Goal: Information Seeking & Learning: Learn about a topic

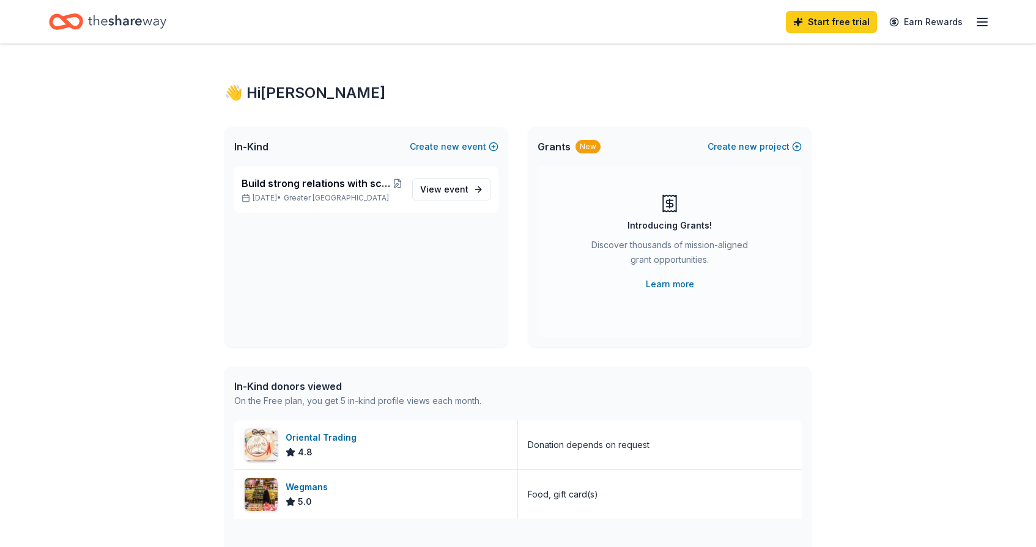
scroll to position [141, 0]
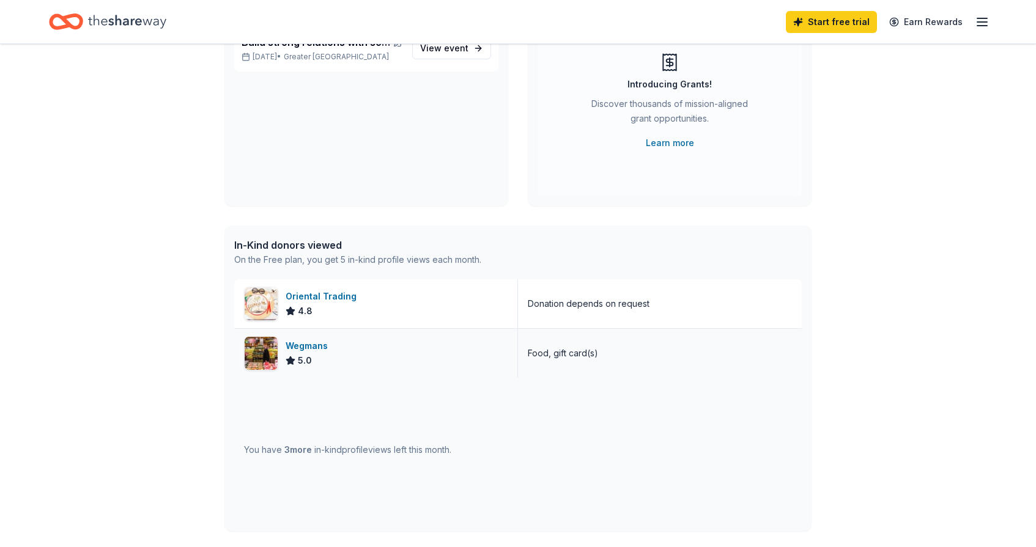
click at [269, 359] on img at bounding box center [261, 353] width 33 height 33
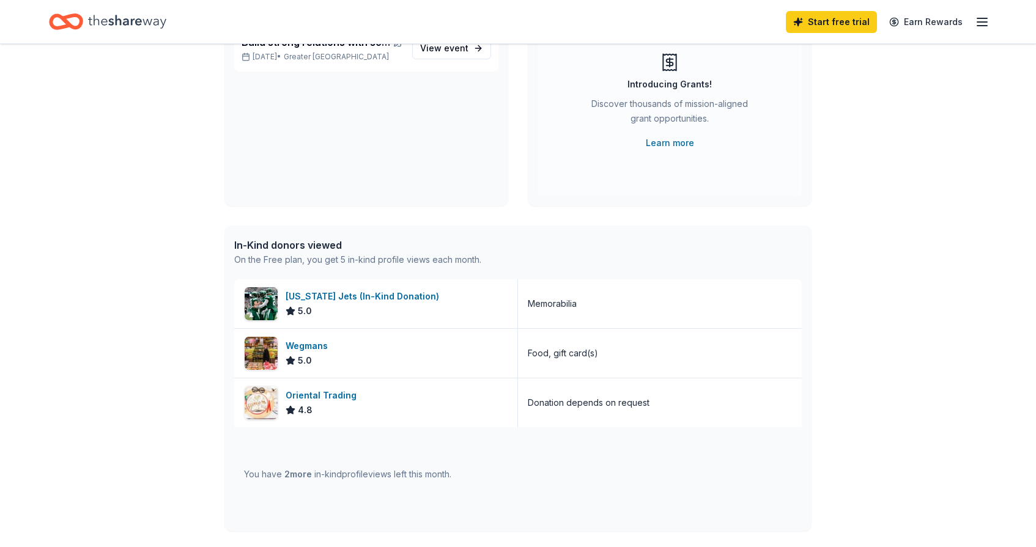
scroll to position [0, 0]
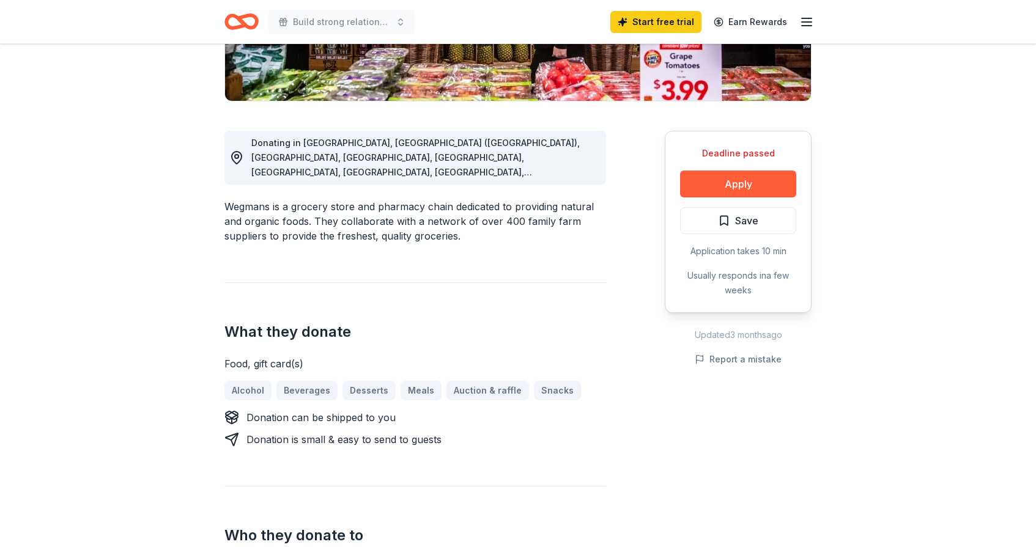
scroll to position [314, 0]
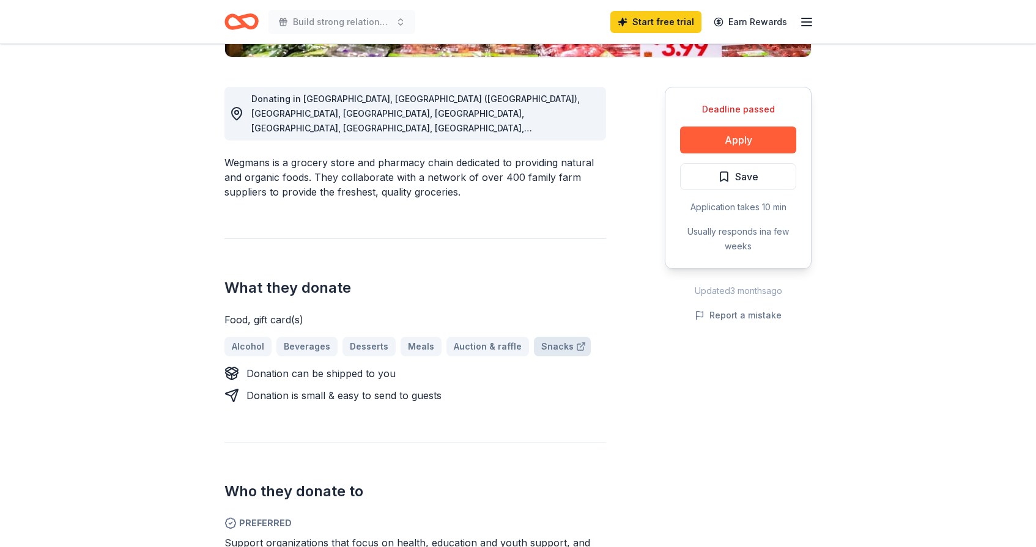
click at [547, 337] on link "Snacks" at bounding box center [562, 347] width 57 height 20
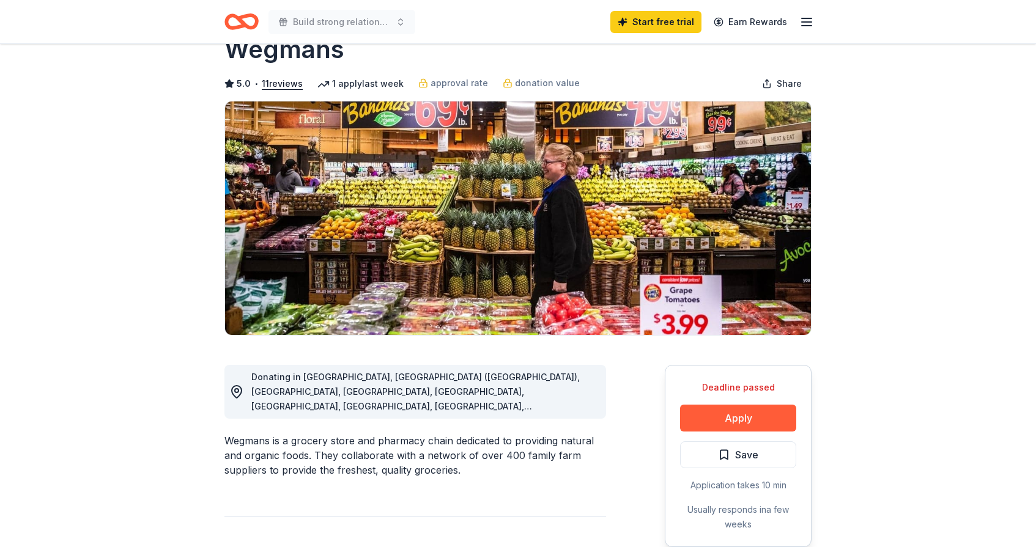
scroll to position [0, 0]
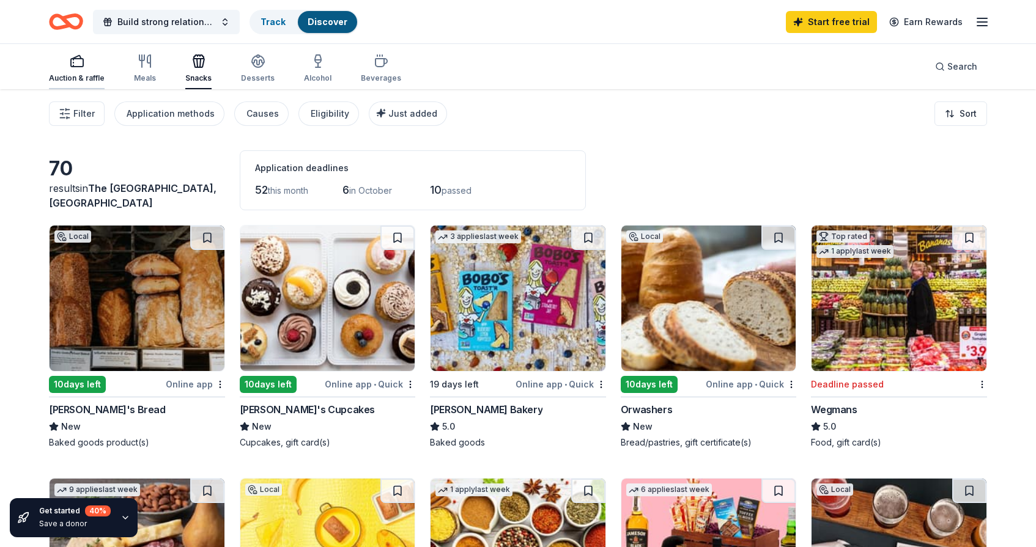
click at [93, 72] on div "Auction & raffle" at bounding box center [77, 68] width 56 height 29
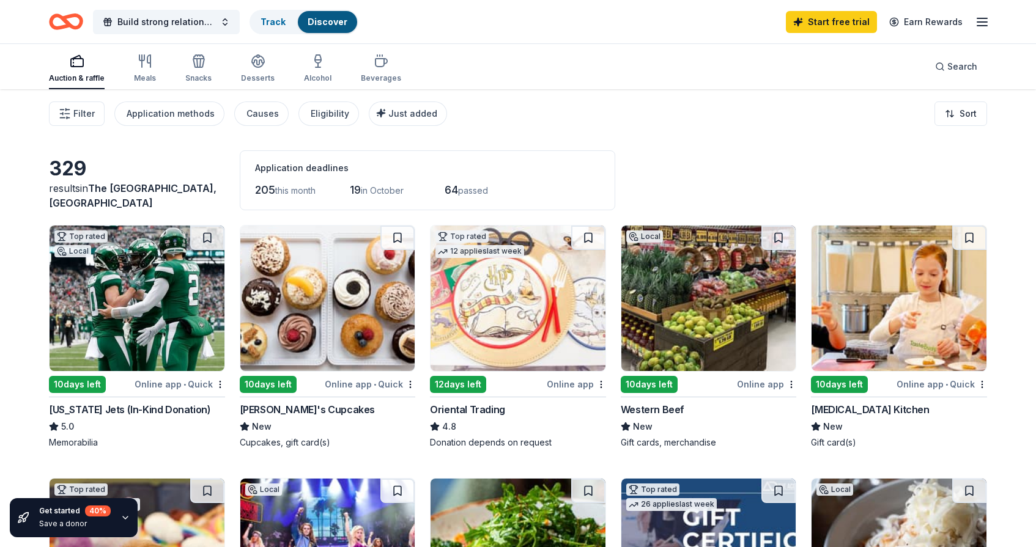
click at [169, 284] on img at bounding box center [137, 299] width 175 height 146
